Goal: Task Accomplishment & Management: Manage account settings

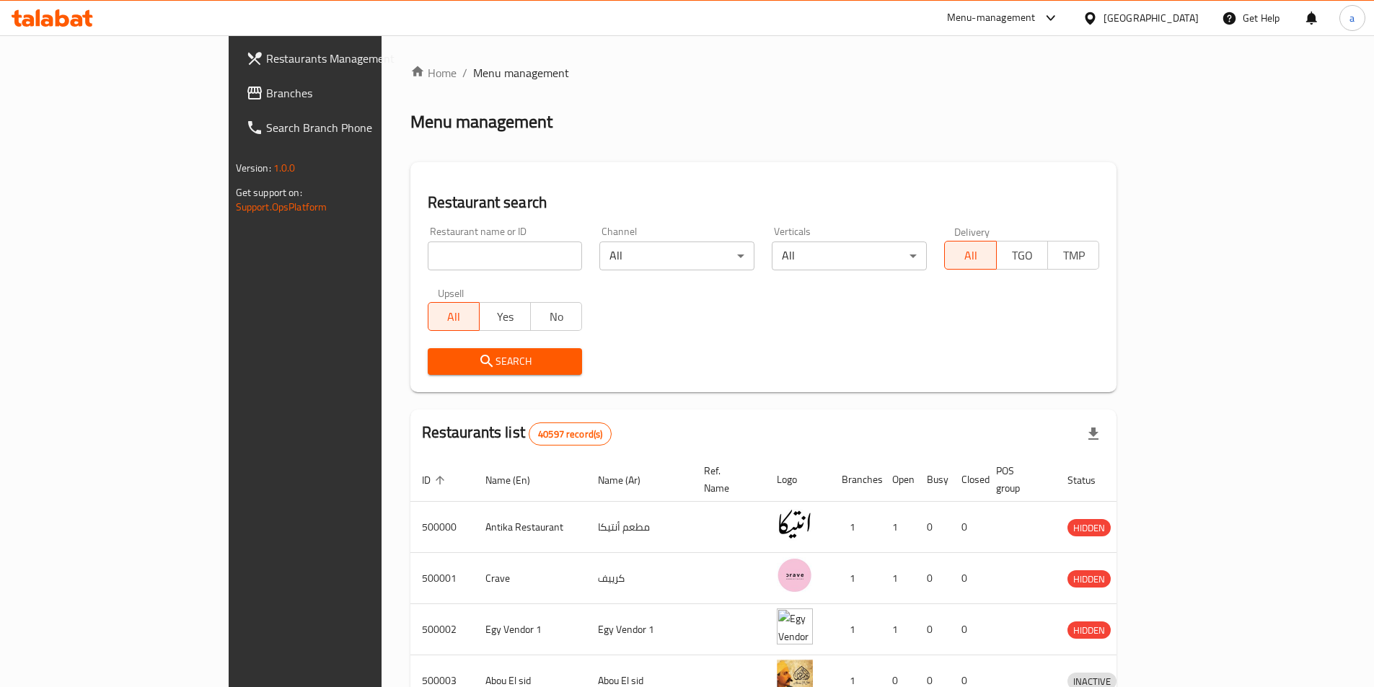
click at [1104, 22] on div at bounding box center [1093, 18] width 21 height 16
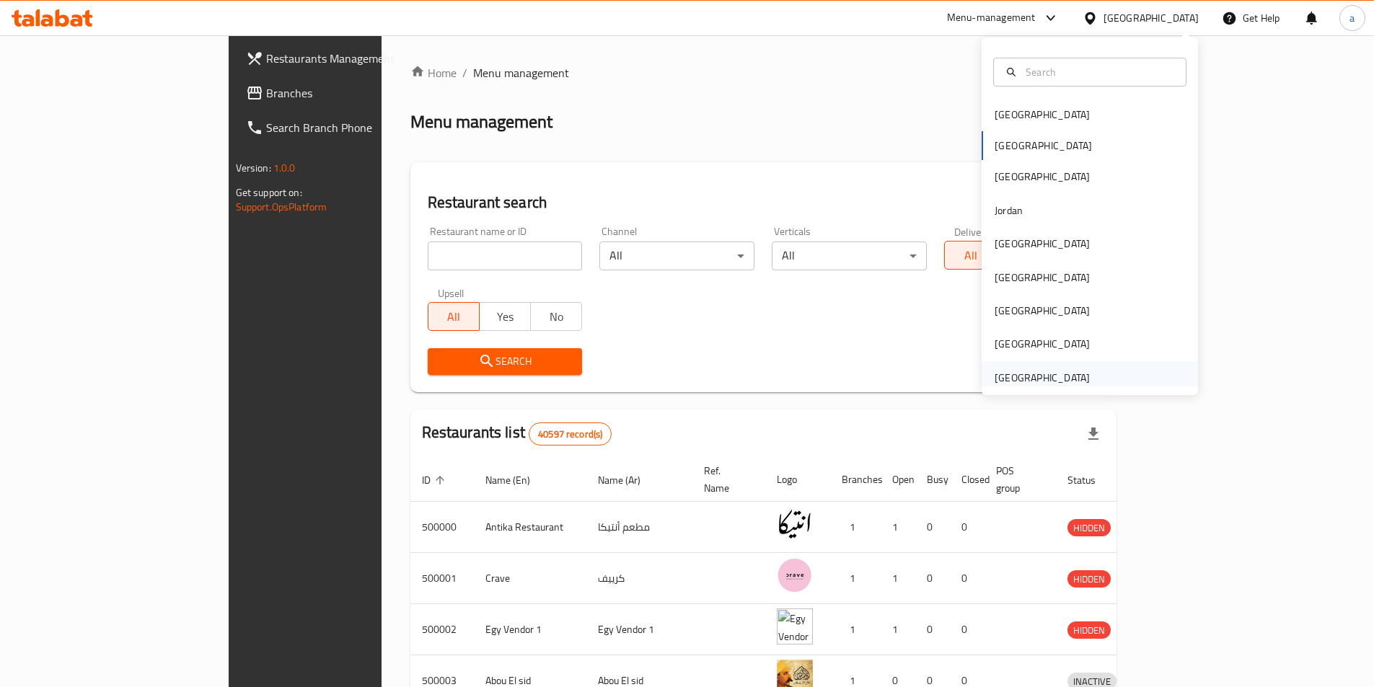
click at [1069, 382] on div "[GEOGRAPHIC_DATA]" at bounding box center [1042, 378] width 95 height 16
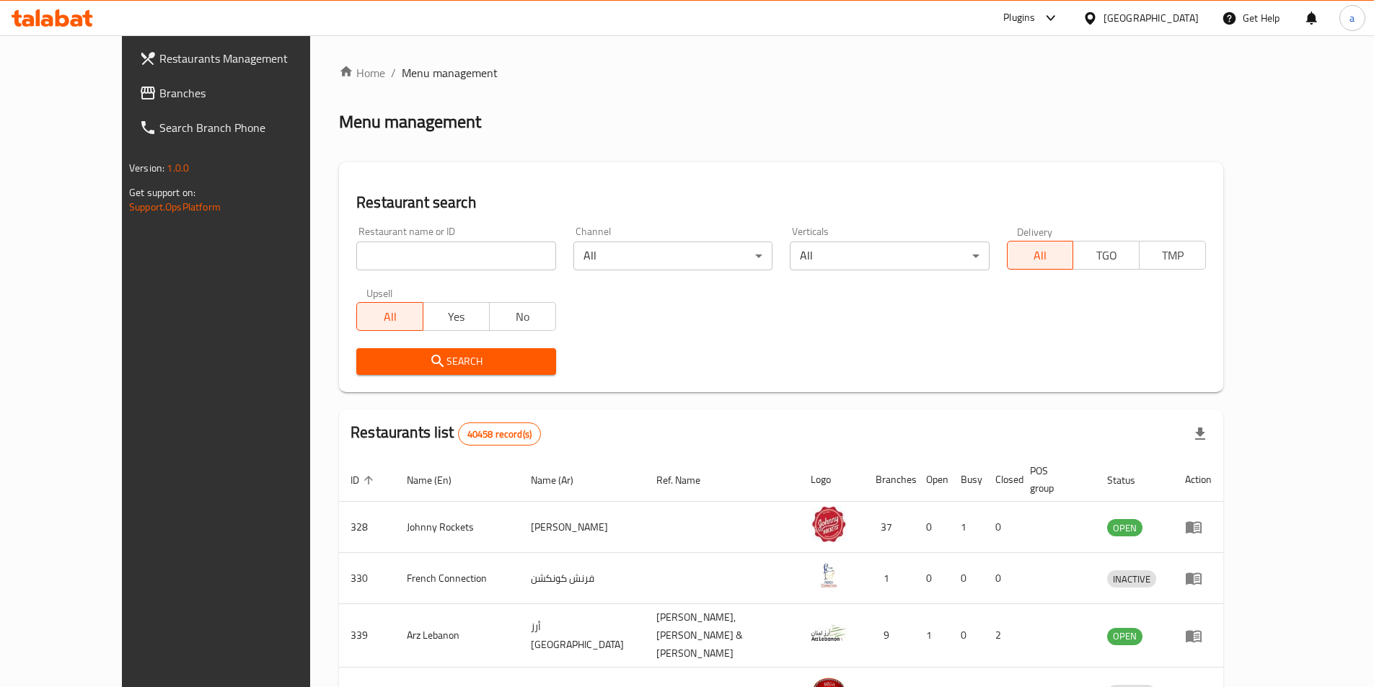
click at [159, 99] on span "Branches" at bounding box center [249, 92] width 180 height 17
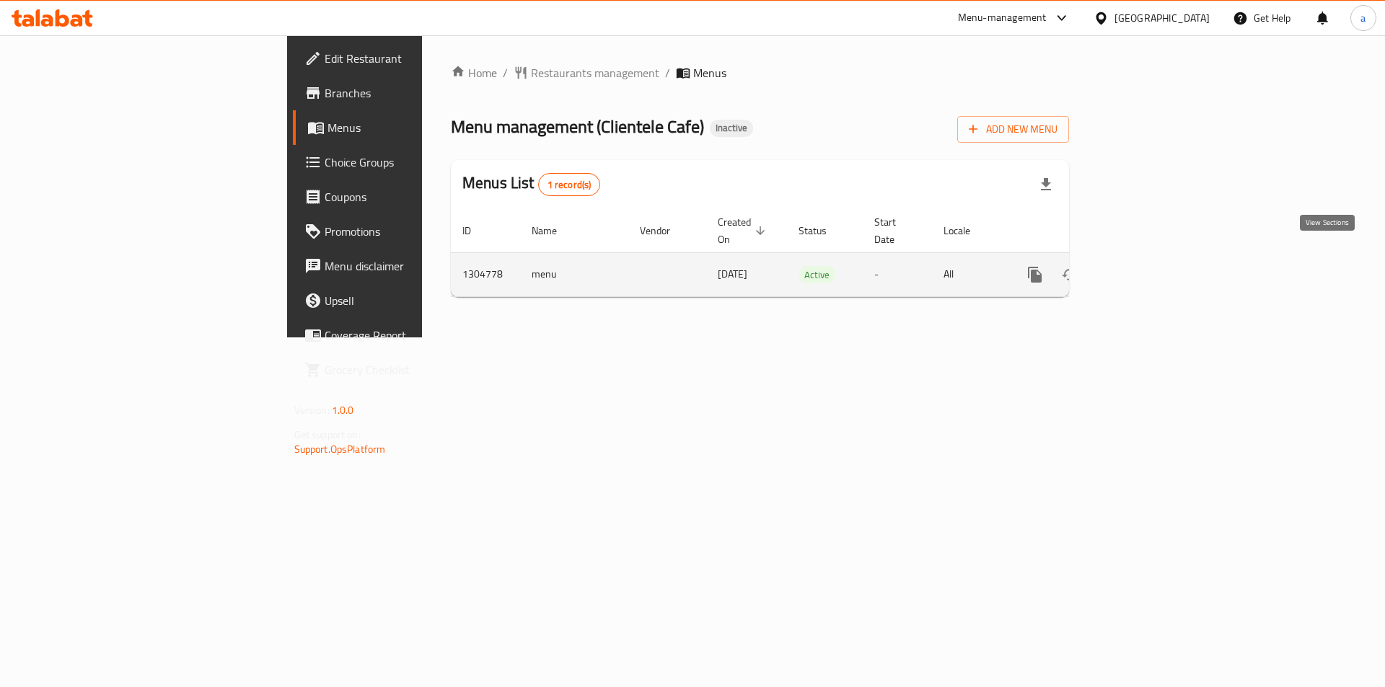
click at [1156, 269] on link "enhanced table" at bounding box center [1139, 274] width 35 height 35
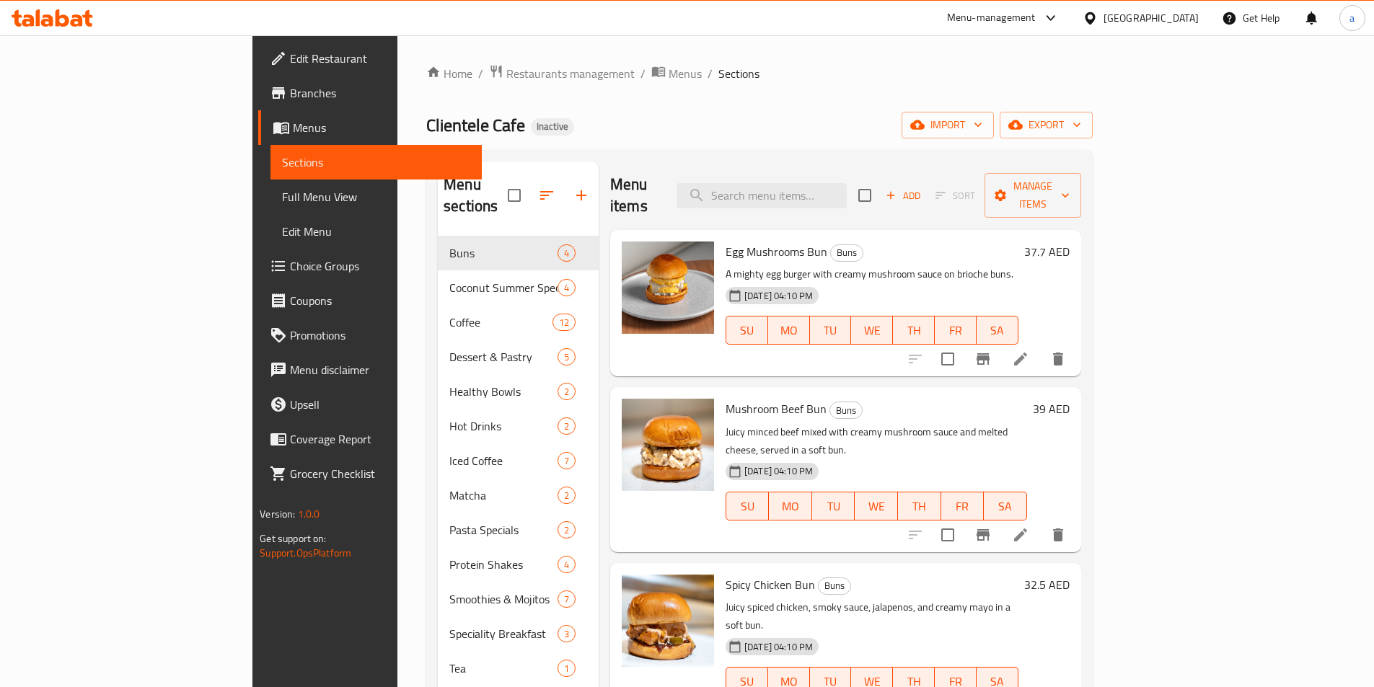
click at [290, 100] on span "Branches" at bounding box center [380, 92] width 180 height 17
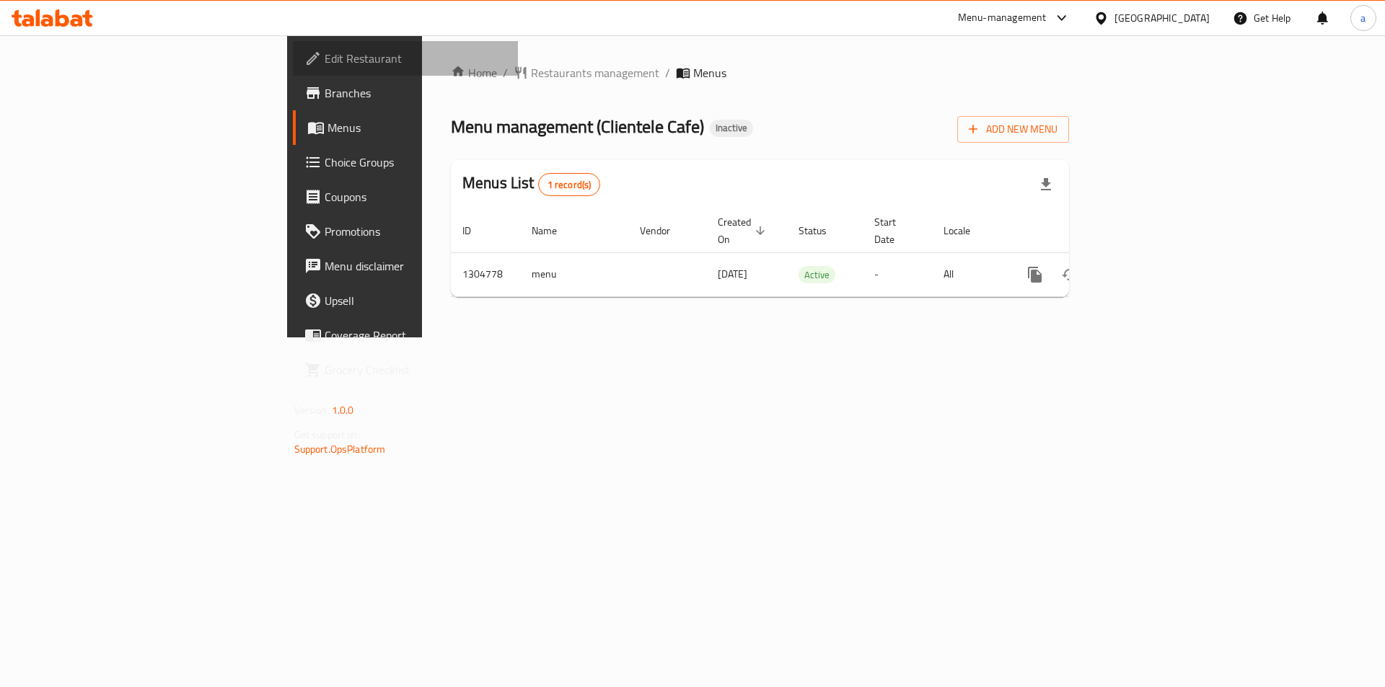
click at [325, 55] on span "Edit Restaurant" at bounding box center [416, 58] width 182 height 17
